Goal: Information Seeking & Learning: Learn about a topic

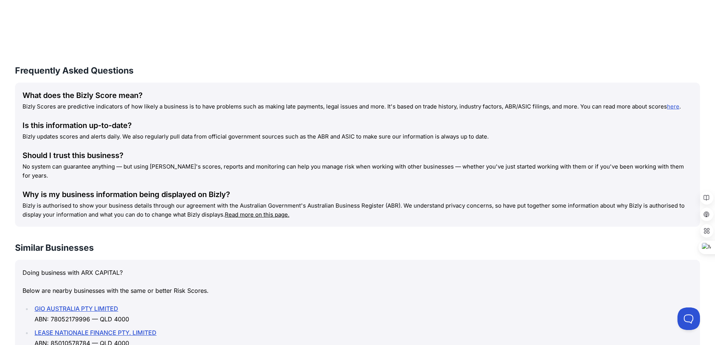
scroll to position [938, 0]
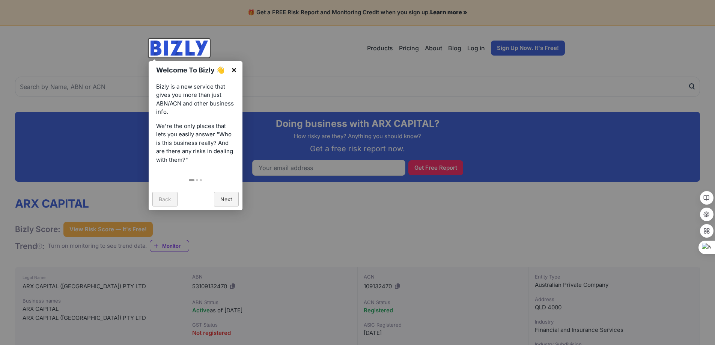
click at [237, 69] on link "×" at bounding box center [234, 69] width 17 height 17
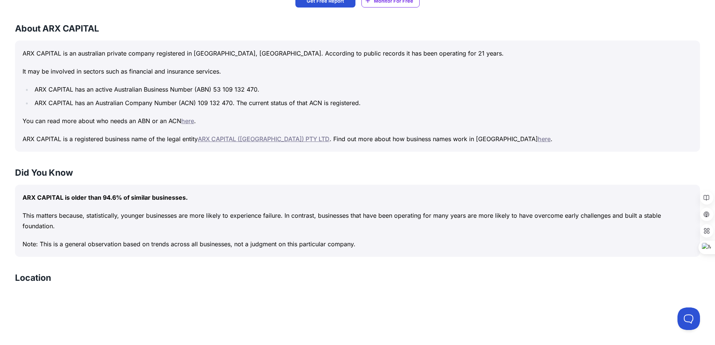
scroll to position [375, 0]
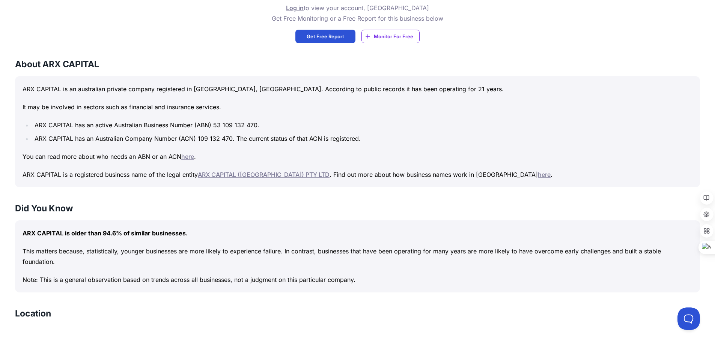
click at [236, 170] on p "ARX CAPITAL is a registered business name of the legal entity ARX CAPITAL (AUST…" at bounding box center [358, 174] width 670 height 11
click at [255, 174] on link "ARX CAPITAL ([GEOGRAPHIC_DATA]) PTY LTD" at bounding box center [264, 175] width 132 height 8
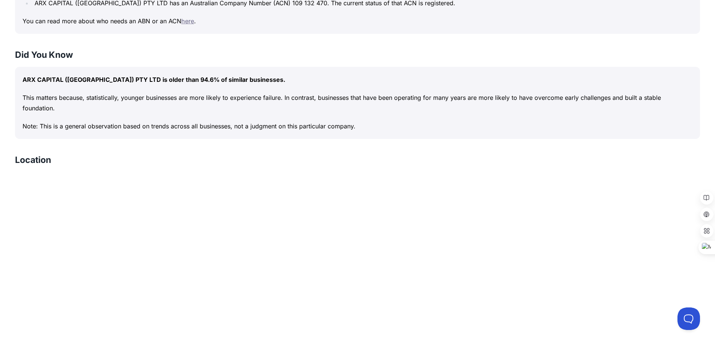
scroll to position [525, 0]
